Goal: Task Accomplishment & Management: Manage account settings

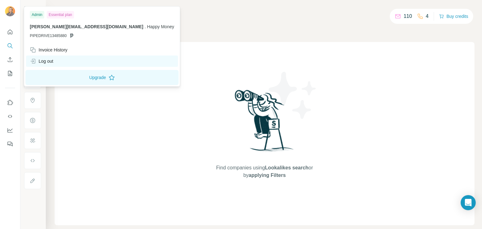
click at [46, 60] on div "Log out" at bounding box center [42, 61] width 24 height 6
click at [40, 58] on div "Log out" at bounding box center [42, 61] width 24 height 6
